Goal: Task Accomplishment & Management: Complete application form

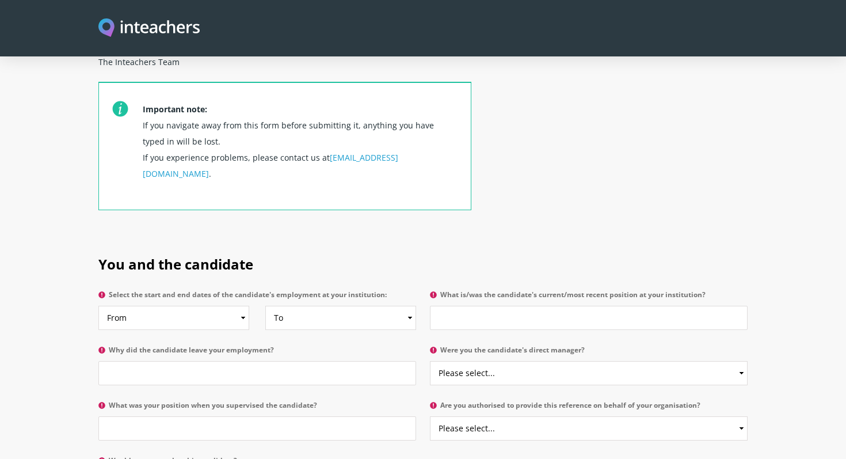
scroll to position [414, 0]
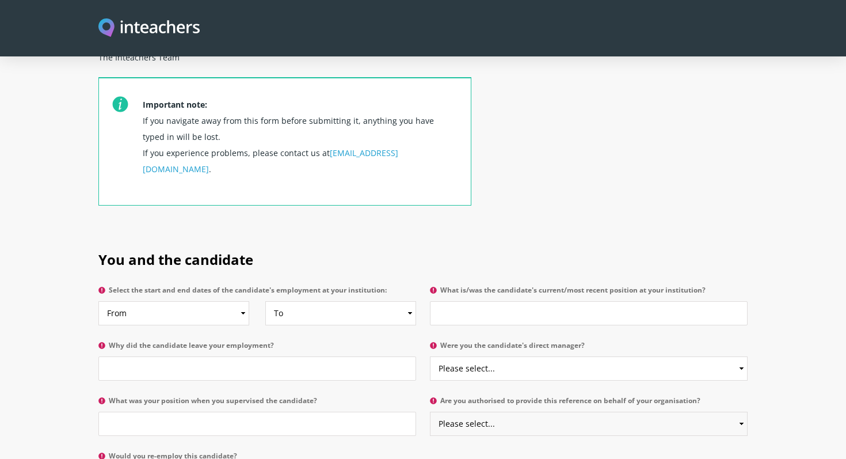
click at [740, 411] on select "Please select... Yes No" at bounding box center [589, 423] width 318 height 24
select select "Yes"
click at [430, 411] on select "Please select... Yes No" at bounding box center [589, 423] width 318 height 24
click at [743, 356] on select "Please select... Yes No" at bounding box center [589, 368] width 318 height 24
select select "Yes"
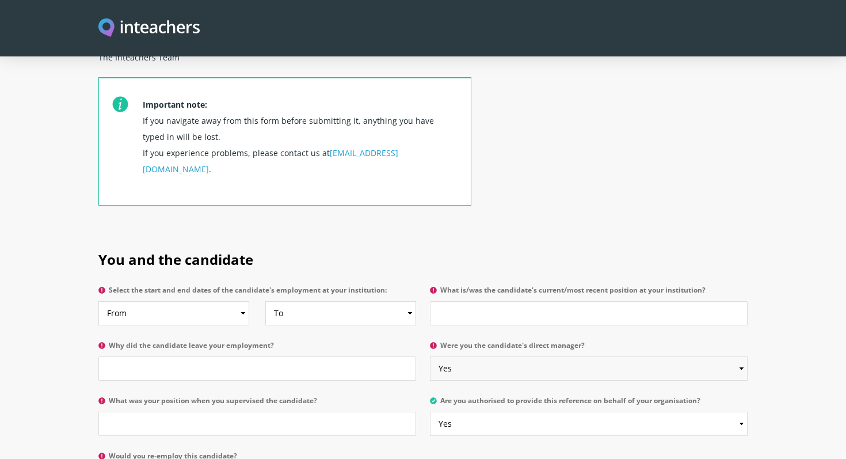
click at [430, 356] on select "Please select... Yes No" at bounding box center [589, 368] width 318 height 24
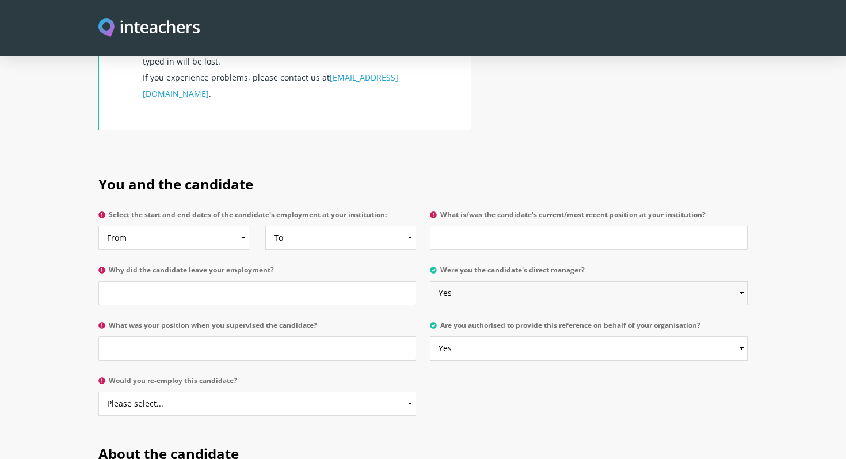
scroll to position [492, 0]
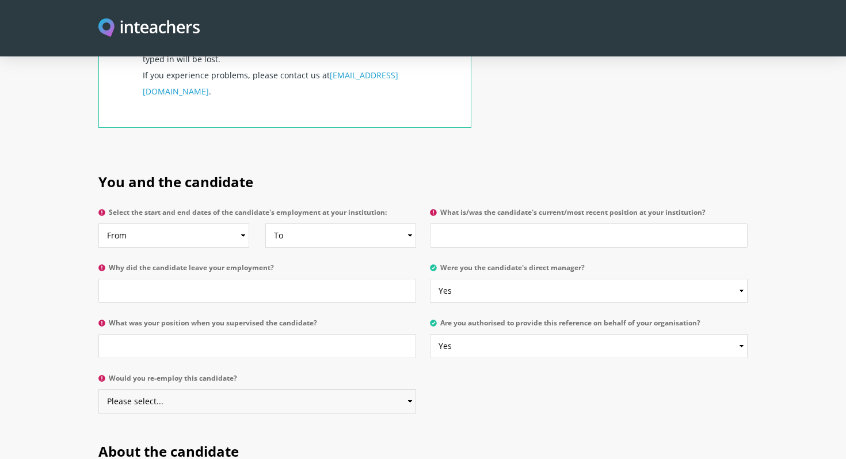
click at [410, 389] on select "Please select... Yes No" at bounding box center [257, 401] width 318 height 24
select select "Yes"
click at [98, 389] on select "Please select... Yes No" at bounding box center [257, 401] width 318 height 24
click at [401, 334] on input "What was your position when you supervised the candidate?" at bounding box center [257, 346] width 318 height 24
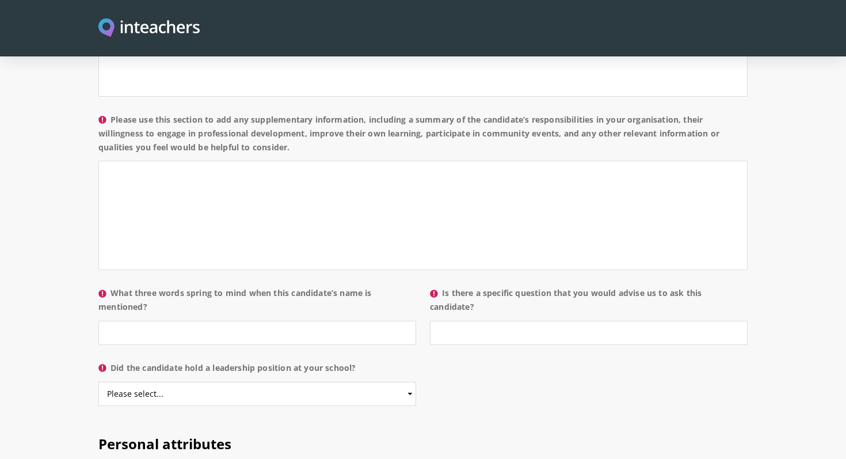
scroll to position [1031, 0]
type input "IB PYP Coordinator"
click at [411, 381] on select "Please select... Yes No" at bounding box center [257, 393] width 318 height 24
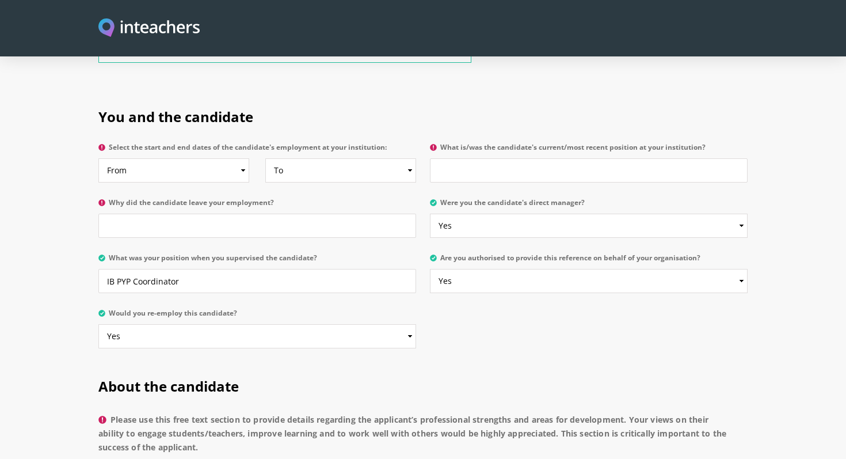
scroll to position [556, 0]
click at [225, 215] on input "Why did the candidate leave your employment?" at bounding box center [257, 227] width 318 height 24
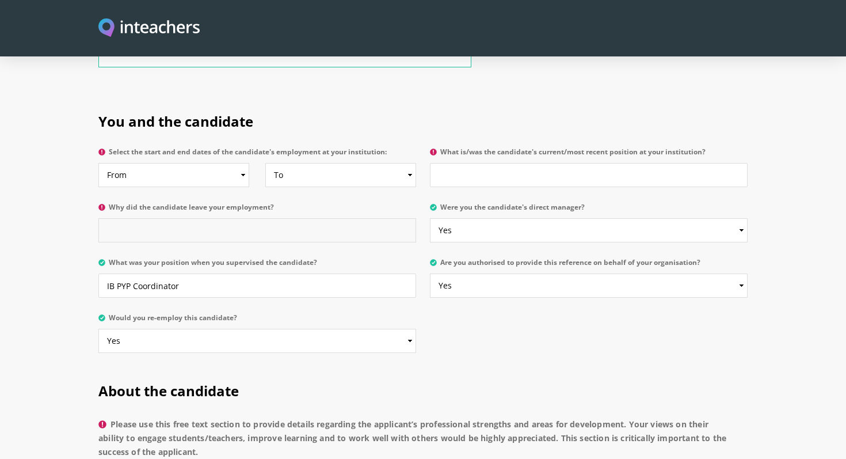
scroll to position [551, 0]
click at [476, 164] on input "What is/was the candidate's current/most recent position at your institution?" at bounding box center [589, 176] width 318 height 24
type input "Grade 4 Teacher"
click at [201, 219] on input "Why did the candidate leave your employment?" at bounding box center [257, 231] width 318 height 24
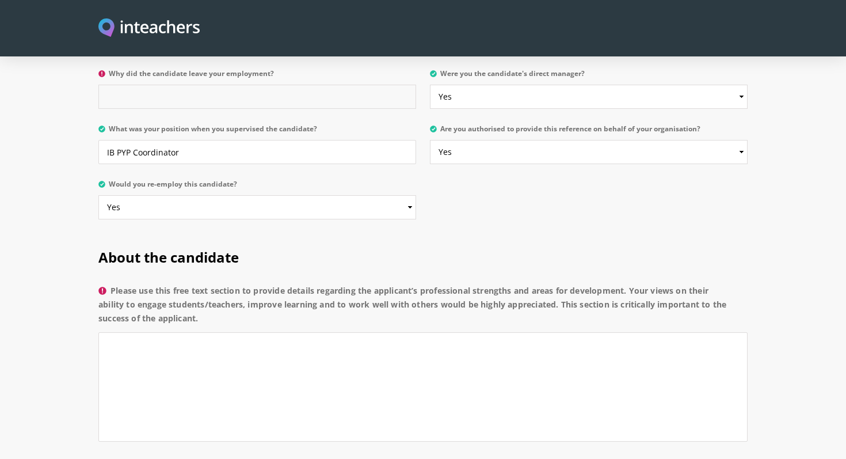
scroll to position [679, 0]
